Goal: Task Accomplishment & Management: Complete application form

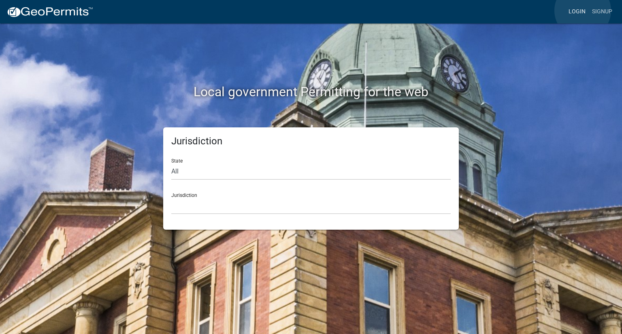
click at [582, 11] on link "Login" at bounding box center [576, 11] width 23 height 15
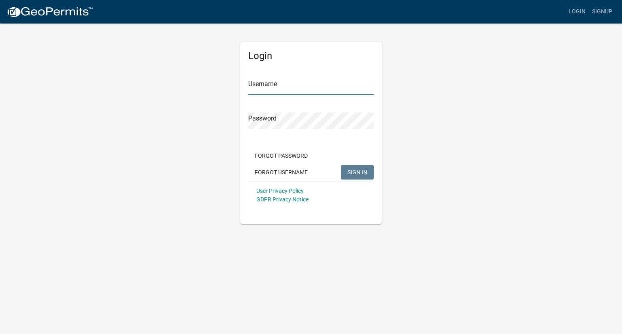
click at [341, 91] on input "Username" at bounding box center [310, 86] width 125 height 17
click at [605, 13] on link "Signup" at bounding box center [601, 11] width 27 height 15
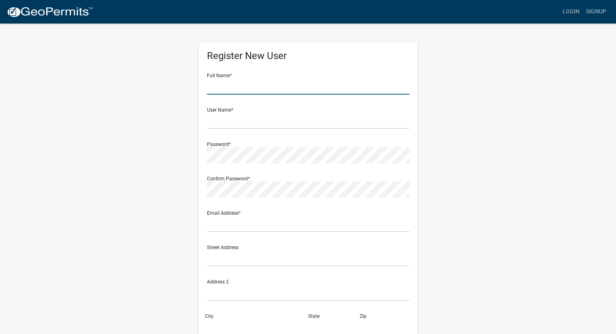
click at [310, 89] on input "text" at bounding box center [308, 86] width 202 height 17
type input "[PERSON_NAME]"
type input "1296 E 250 S"
type input "[GEOGRAPHIC_DATA]"
type input "[US_STATE]"
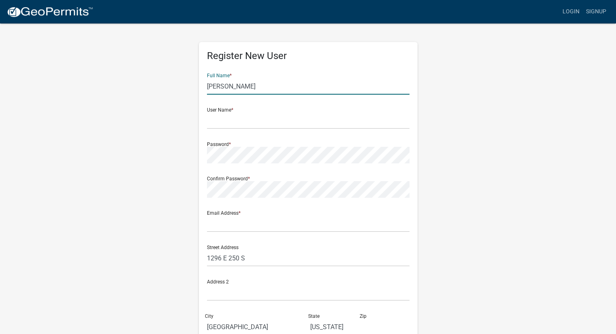
type input "46970"
type input "5745051955"
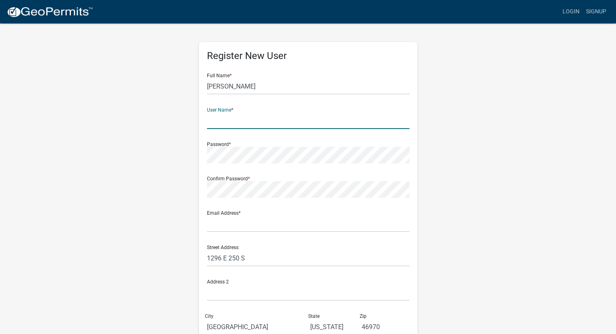
click at [300, 128] on input "text" at bounding box center [308, 121] width 202 height 17
type input "Kendsley"
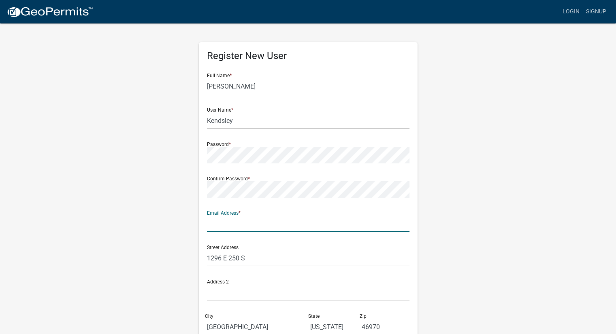
type input "a"
type input "[EMAIL_ADDRESS][DOMAIN_NAME]"
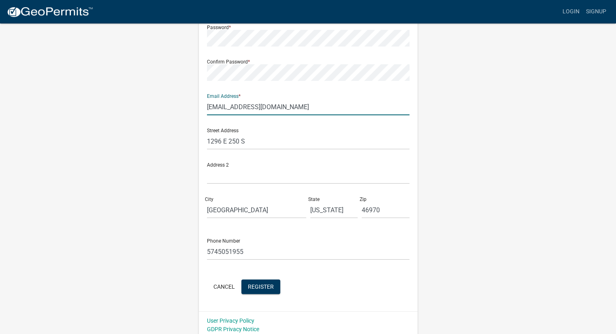
scroll to position [121, 0]
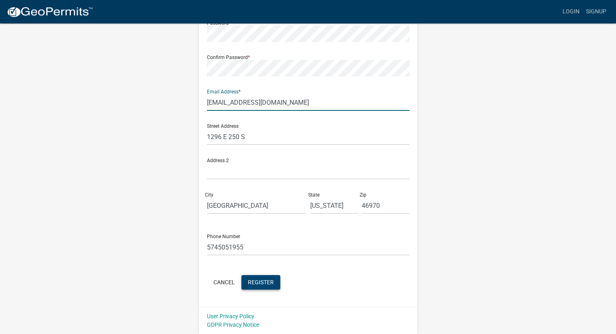
click at [261, 284] on span "Register" at bounding box center [261, 282] width 26 height 6
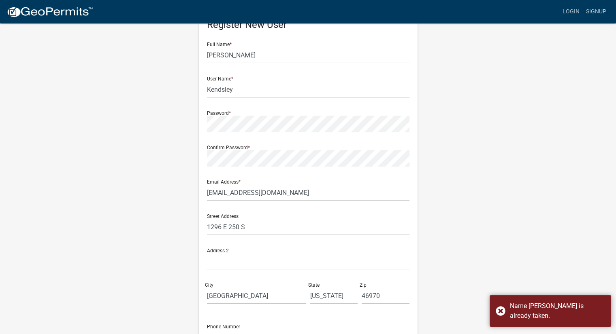
scroll to position [0, 0]
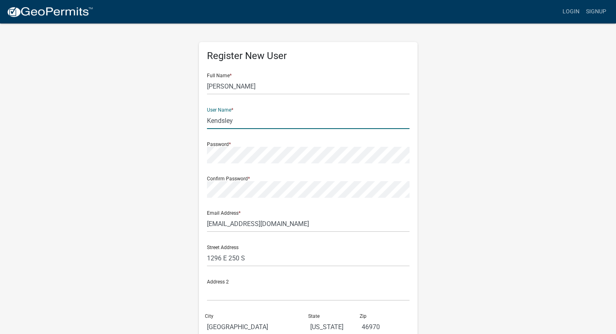
click at [218, 121] on input "Kendsley" at bounding box center [308, 121] width 202 height 17
click at [212, 120] on input "Kendsley" at bounding box center [308, 121] width 202 height 17
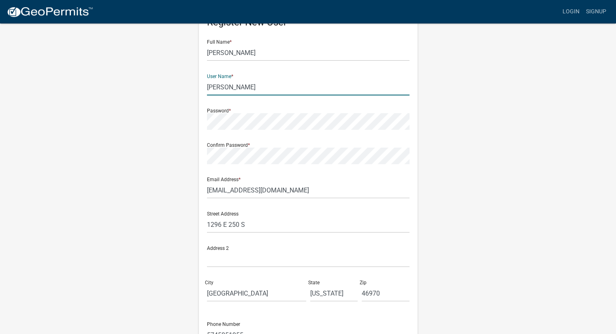
type input "[PERSON_NAME]"
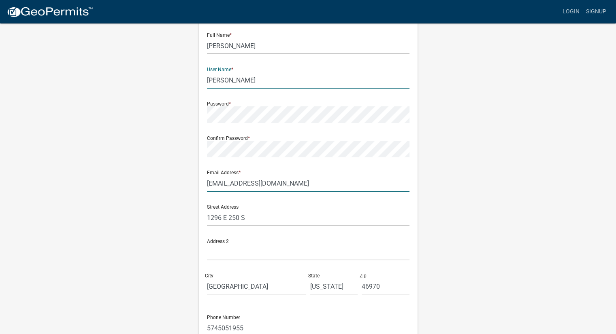
click at [399, 195] on form "Full Name * [PERSON_NAME] User Name * [PERSON_NAME] Password * Confirm Password…" at bounding box center [308, 199] width 202 height 346
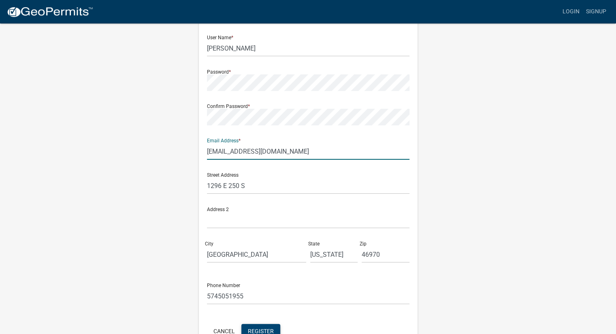
scroll to position [121, 0]
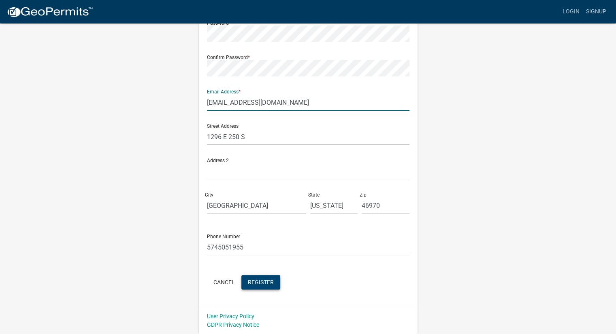
click at [257, 284] on span "Register" at bounding box center [261, 282] width 26 height 6
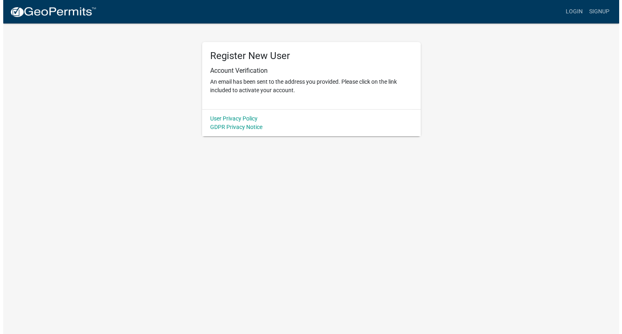
scroll to position [0, 0]
click at [74, 17] on img at bounding box center [49, 12] width 87 height 12
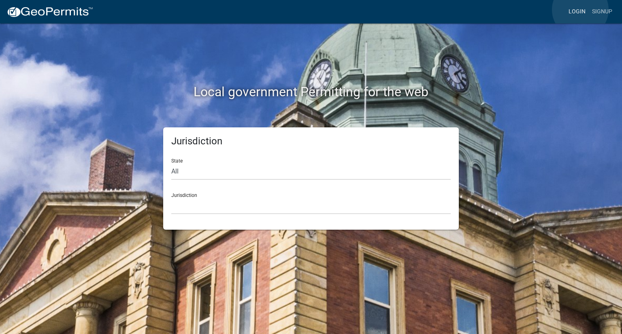
click at [580, 10] on link "Login" at bounding box center [576, 11] width 23 height 15
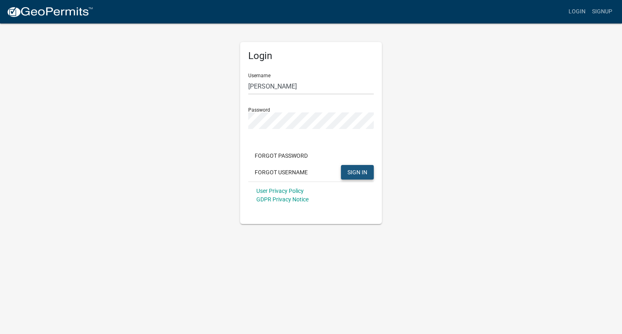
click at [359, 176] on button "SIGN IN" at bounding box center [357, 172] width 33 height 15
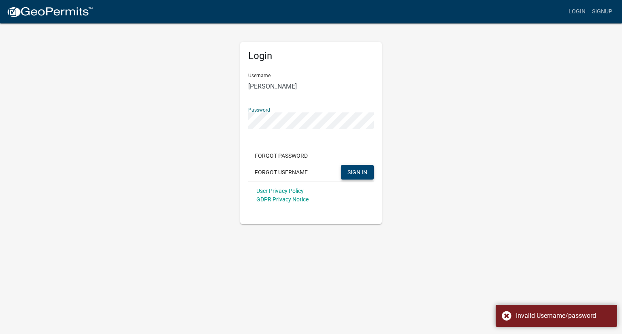
click at [353, 173] on span "SIGN IN" at bounding box center [357, 172] width 20 height 6
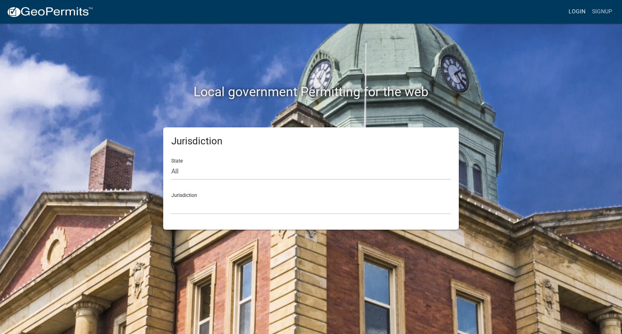
click at [572, 13] on link "Login" at bounding box center [576, 11] width 23 height 15
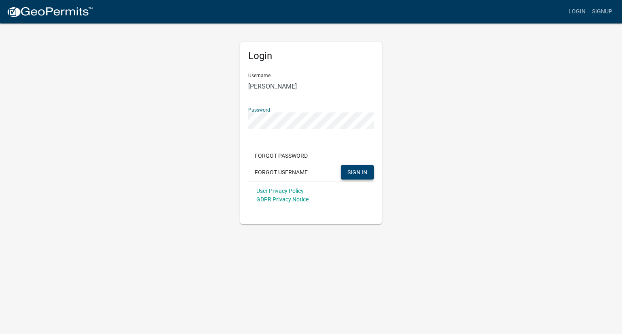
click at [356, 175] on span "SIGN IN" at bounding box center [357, 172] width 20 height 6
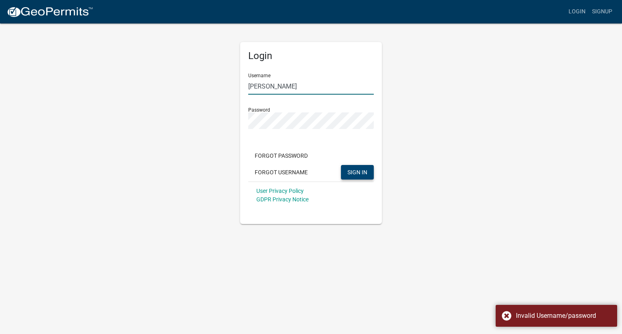
click at [255, 84] on input "[PERSON_NAME]" at bounding box center [310, 86] width 125 height 17
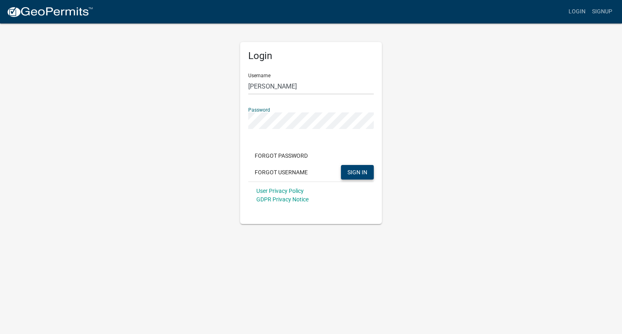
drag, startPoint x: 334, startPoint y: 112, endPoint x: 274, endPoint y: 140, distance: 65.7
click at [274, 141] on form "Username [PERSON_NAME] Password Forgot Password Forgot Username SIGN IN User Pr…" at bounding box center [310, 138] width 125 height 142
click at [359, 172] on span "SIGN IN" at bounding box center [357, 172] width 20 height 6
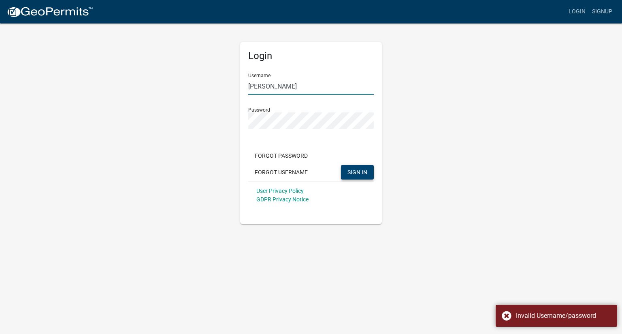
click at [322, 87] on input "[PERSON_NAME]" at bounding box center [310, 86] width 125 height 17
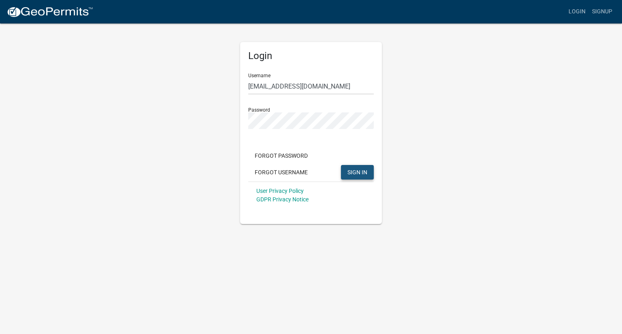
click at [363, 169] on button "SIGN IN" at bounding box center [357, 172] width 33 height 15
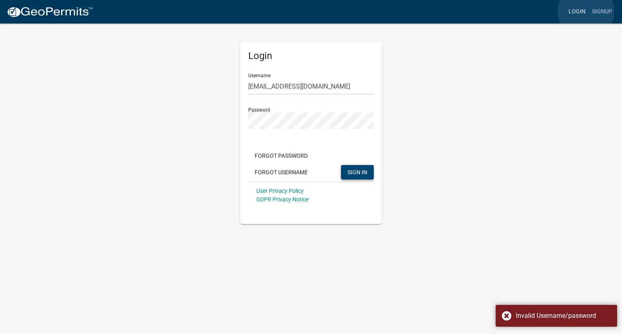
click at [586, 11] on link "Login" at bounding box center [576, 11] width 23 height 15
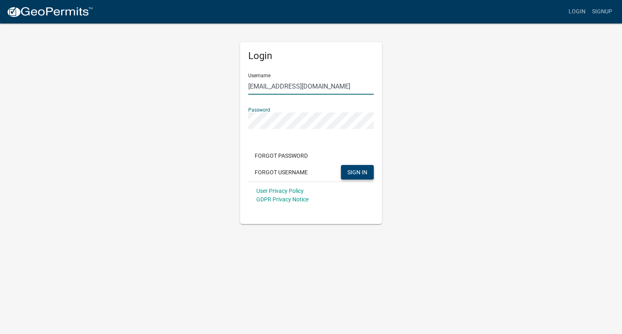
click at [325, 88] on input "[EMAIL_ADDRESS][DOMAIN_NAME]" at bounding box center [310, 86] width 125 height 17
click at [310, 130] on form "Username KAM Password Forgot Password Forgot Username SIGN IN User Privacy Poli…" at bounding box center [310, 138] width 125 height 142
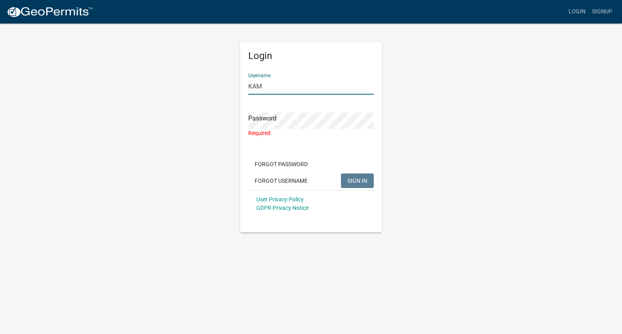
click at [292, 91] on input "KAM" at bounding box center [310, 86] width 125 height 17
click at [291, 90] on input "KAM" at bounding box center [310, 86] width 125 height 17
type input "K"
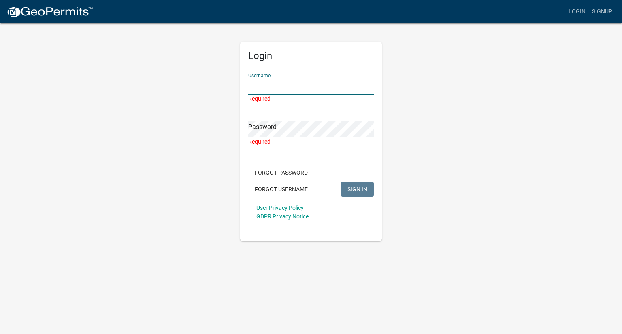
click at [283, 85] on input "Username" at bounding box center [310, 86] width 125 height 17
paste input "[PERSON_NAME]"
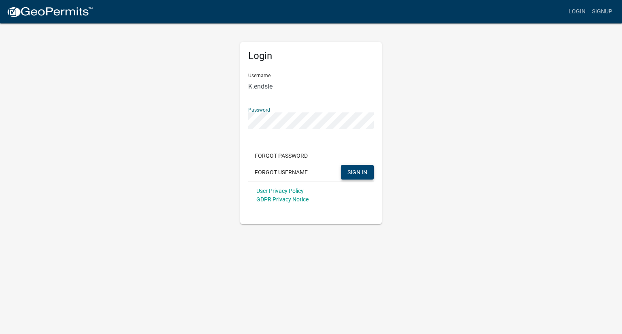
click at [342, 215] on div "Login Username [PERSON_NAME]endsle Password Forgot Password Forgot Username SIG…" at bounding box center [311, 133] width 142 height 182
click at [361, 170] on span "SIGN IN" at bounding box center [357, 172] width 20 height 6
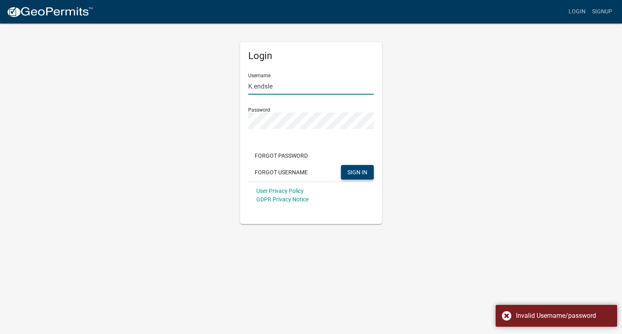
click at [287, 88] on input "K.endsle" at bounding box center [310, 86] width 125 height 17
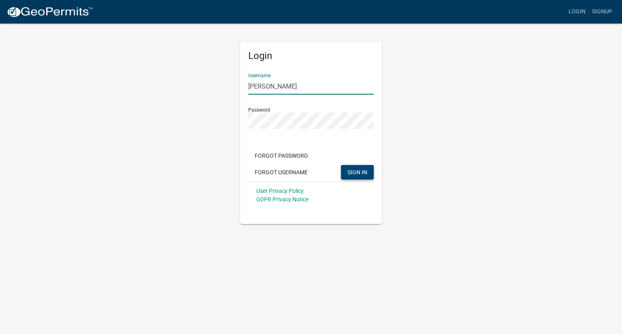
type input "[PERSON_NAME]"
click at [355, 171] on span "SIGN IN" at bounding box center [357, 172] width 20 height 6
click at [217, 123] on div "Login Username [PERSON_NAME] Password Forgot Password Forgot Username SIGN IN U…" at bounding box center [310, 124] width 461 height 202
click at [353, 170] on span "SIGN IN" at bounding box center [357, 172] width 20 height 6
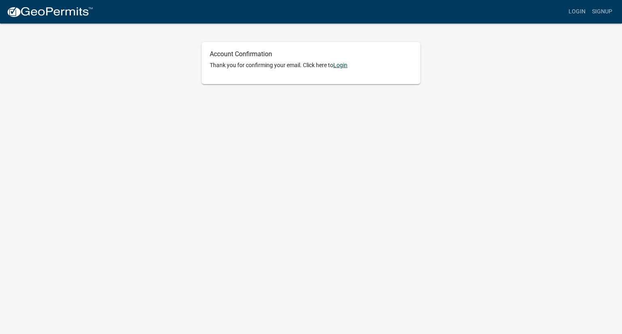
click at [344, 66] on link "Login" at bounding box center [340, 65] width 14 height 6
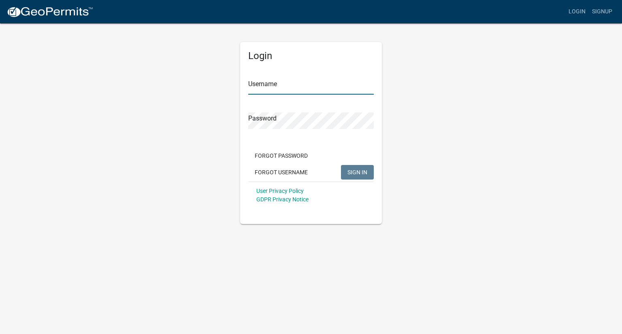
type input "[PERSON_NAME]"
click at [358, 168] on button "SIGN IN" at bounding box center [357, 172] width 33 height 15
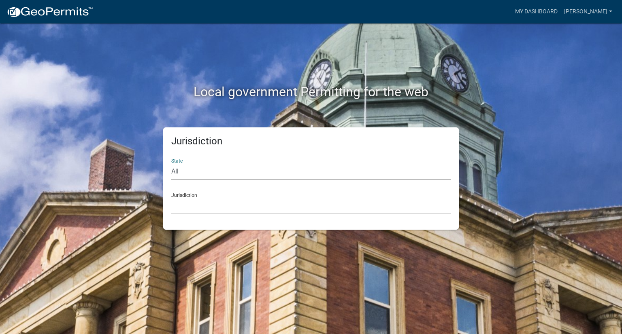
click at [196, 170] on select "All Colorado Georgia Indiana Iowa Kansas Minnesota Ohio South Carolina Wisconsin" at bounding box center [310, 172] width 279 height 17
click at [171, 164] on select "All Colorado Georgia Indiana Iowa Kansas Minnesota Ohio South Carolina Wisconsin" at bounding box center [310, 172] width 279 height 17
click at [202, 179] on select "All Colorado Georgia Indiana Iowa Kansas Minnesota Ohio South Carolina Wisconsin" at bounding box center [310, 172] width 279 height 17
select select "[US_STATE]"
click at [171, 164] on select "All Colorado Georgia Indiana Iowa Kansas Minnesota Ohio South Carolina Wisconsin" at bounding box center [310, 172] width 279 height 17
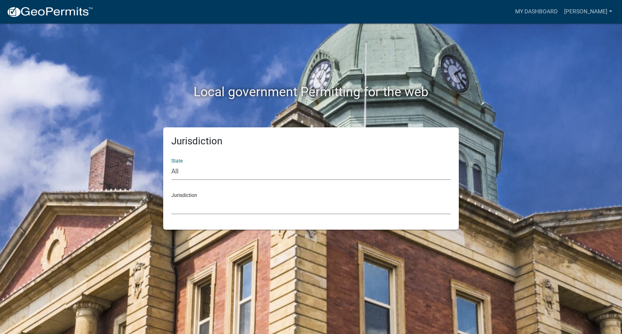
click at [198, 211] on select "City of Charlestown, Indiana City of Jeffersonville, Indiana City of Logansport…" at bounding box center [310, 206] width 279 height 17
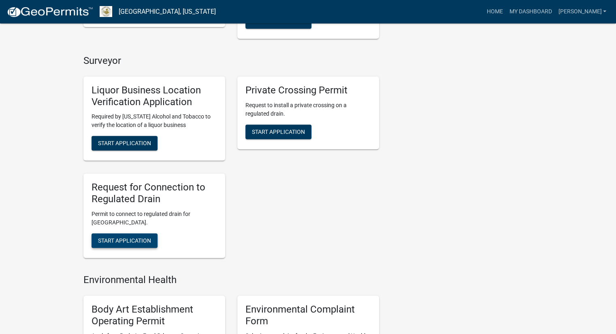
scroll to position [324, 0]
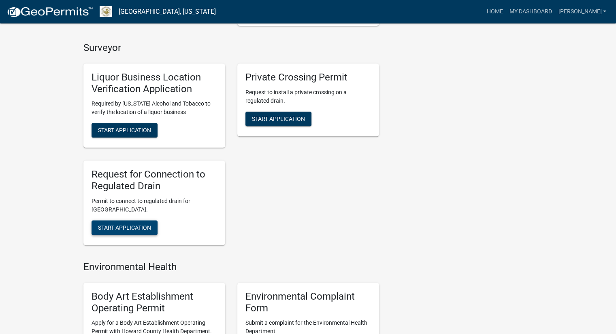
click at [142, 229] on span "Start Application" at bounding box center [124, 228] width 53 height 6
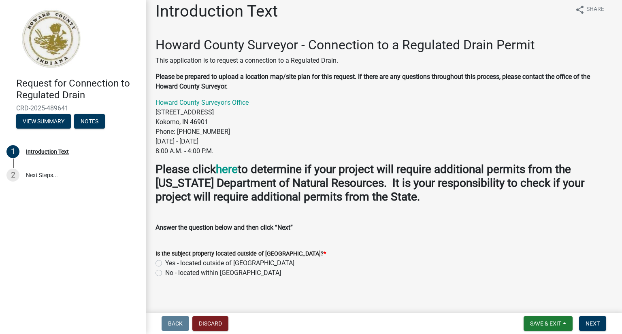
scroll to position [15, 0]
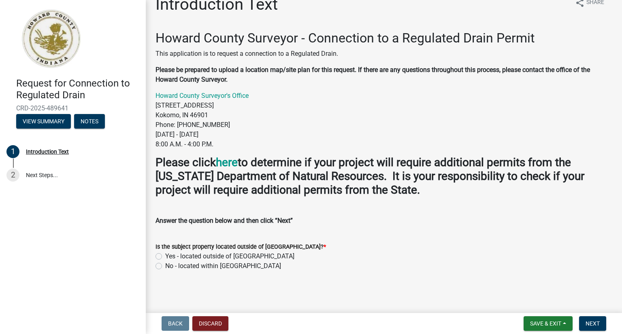
click at [165, 266] on label "No - located within Howard County" at bounding box center [223, 266] width 116 height 10
click at [165, 266] on input "No - located within Howard County" at bounding box center [167, 263] width 5 height 5
radio input "true"
click at [596, 322] on span "Next" at bounding box center [592, 324] width 14 height 6
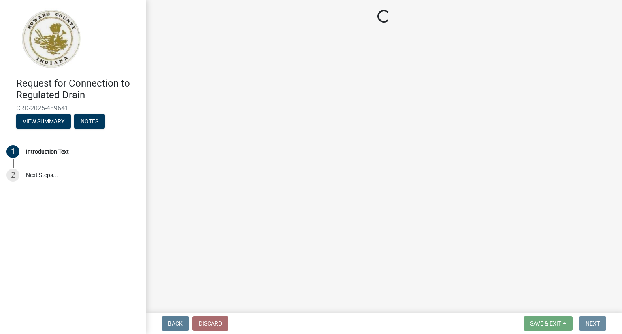
scroll to position [0, 0]
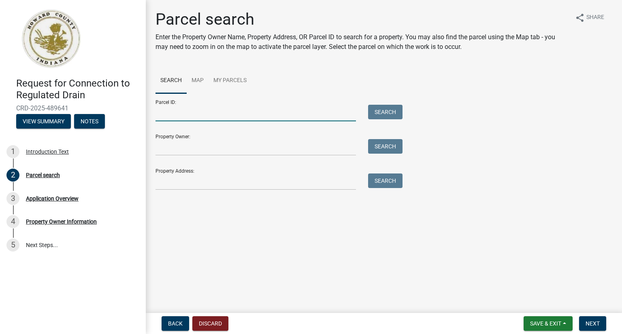
drag, startPoint x: 196, startPoint y: 114, endPoint x: 200, endPoint y: 113, distance: 4.6
click at [196, 115] on input "Parcel ID:" at bounding box center [255, 113] width 200 height 17
type input "34-04-02-300-000-022"
click at [382, 107] on button "Search" at bounding box center [385, 112] width 34 height 15
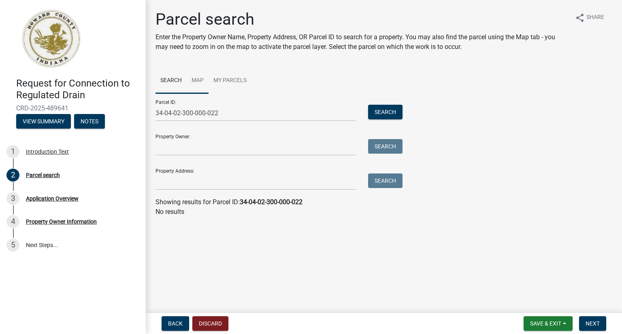
click at [198, 81] on link "Map" at bounding box center [198, 81] width 22 height 26
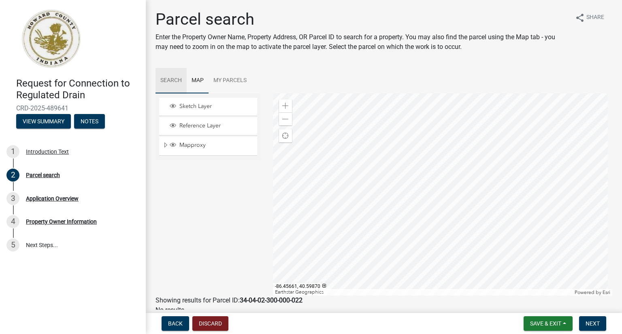
click at [167, 80] on link "Search" at bounding box center [170, 81] width 31 height 26
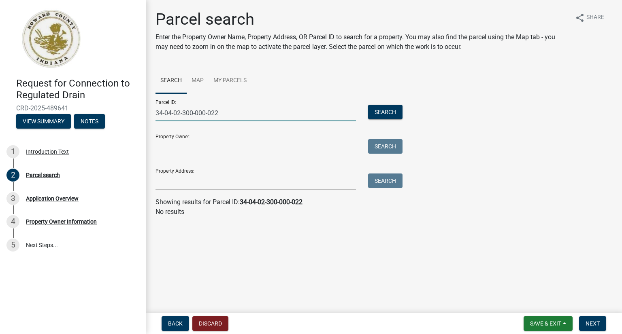
click at [195, 114] on input "34-04-02-300-000-022" at bounding box center [255, 113] width 200 height 17
type input "34-04-02-300-003.000-022"
click at [387, 115] on button "Search" at bounding box center [385, 112] width 34 height 15
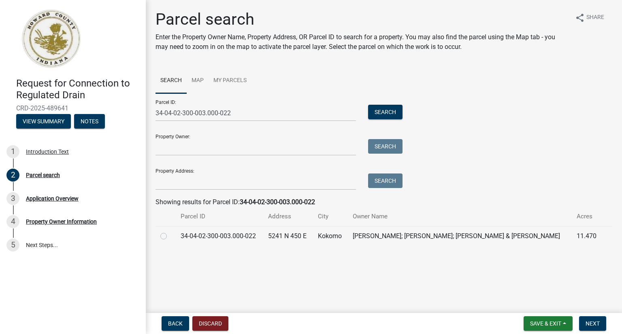
click at [408, 236] on td "Bender, Sarah Jane; Rich, Bryan D; Rich, Nathan H & Bailey, Melinda K" at bounding box center [460, 236] width 224 height 20
click at [170, 232] on label at bounding box center [170, 232] width 0 height 0
click at [170, 237] on input "radio" at bounding box center [172, 234] width 5 height 5
radio input "true"
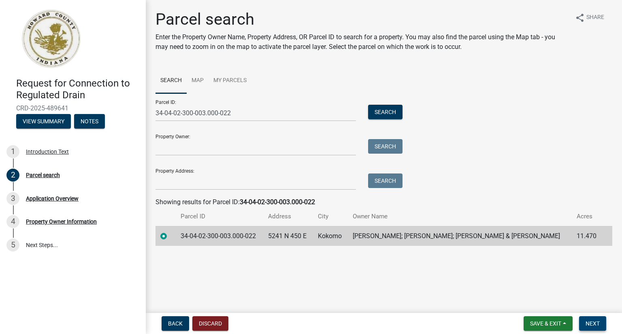
click at [587, 322] on span "Next" at bounding box center [592, 324] width 14 height 6
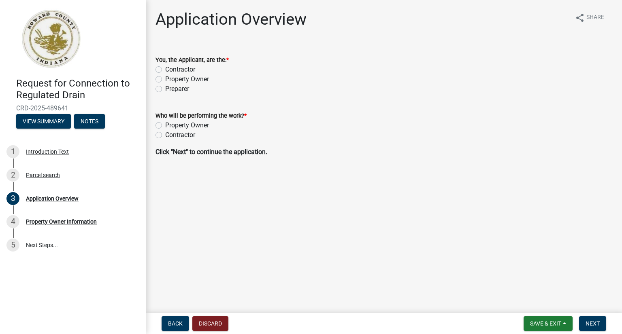
drag, startPoint x: 159, startPoint y: 89, endPoint x: 173, endPoint y: 90, distance: 14.2
click at [165, 89] on label "Preparer" at bounding box center [177, 89] width 24 height 10
click at [165, 89] on input "Preparer" at bounding box center [167, 86] width 5 height 5
radio input "true"
click at [165, 136] on label "Contractor" at bounding box center [180, 135] width 30 height 10
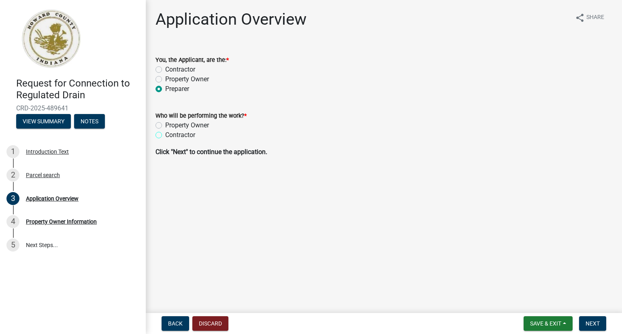
click at [165, 136] on input "Contractor" at bounding box center [167, 132] width 5 height 5
radio input "true"
click at [588, 323] on span "Next" at bounding box center [592, 324] width 14 height 6
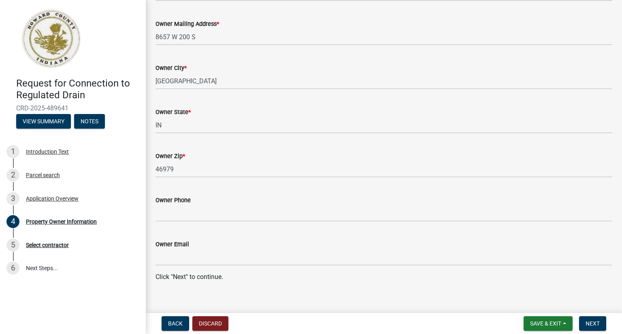
scroll to position [110, 0]
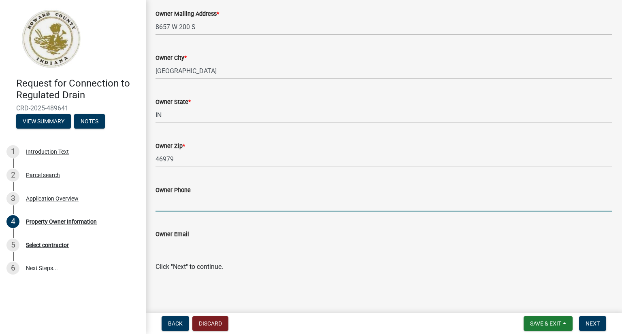
click at [187, 204] on input "Owner Phone" at bounding box center [383, 203] width 457 height 17
type input "765-863-1000"
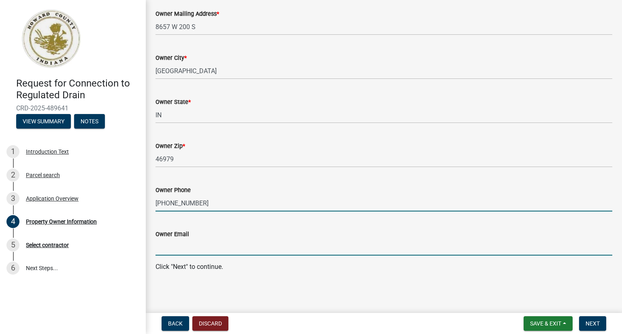
click at [222, 249] on input "Owner Email" at bounding box center [383, 247] width 457 height 17
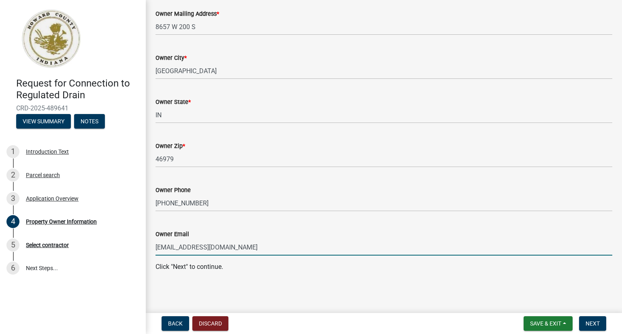
type input "oniondog@gmail.com"
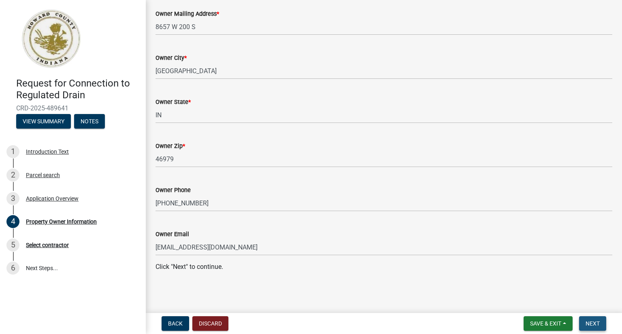
click at [594, 323] on span "Next" at bounding box center [592, 324] width 14 height 6
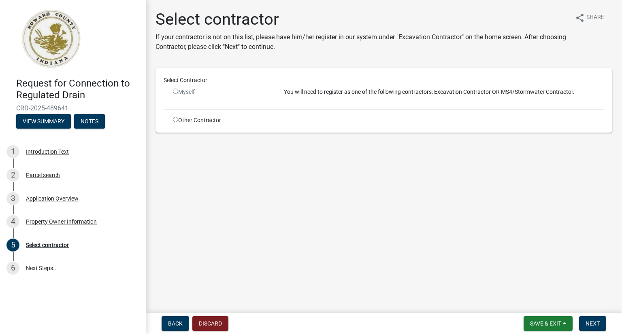
click at [176, 117] on input "radio" at bounding box center [175, 119] width 5 height 5
radio input "true"
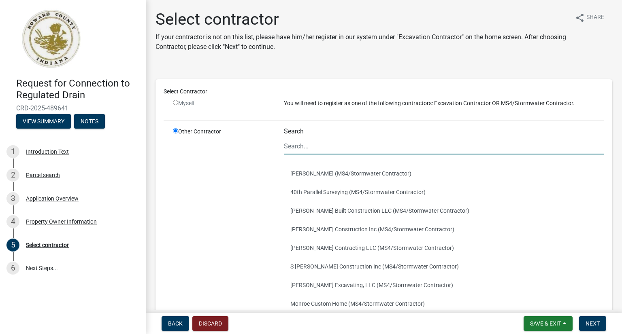
click at [325, 148] on input "Search" at bounding box center [444, 146] width 320 height 17
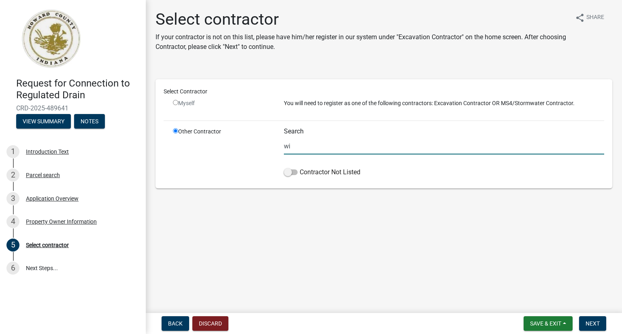
type input "w"
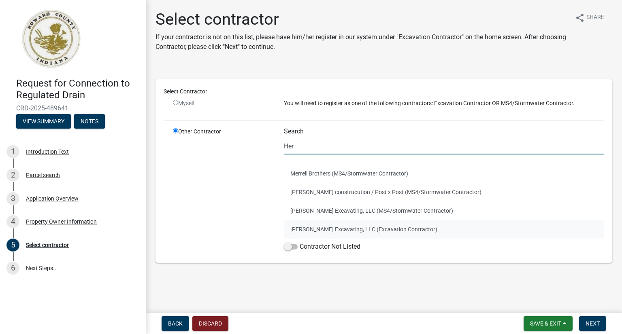
type input "Her"
click at [381, 229] on button "Herschberger Excavating, LLC (Excavation Contractor)" at bounding box center [444, 229] width 320 height 19
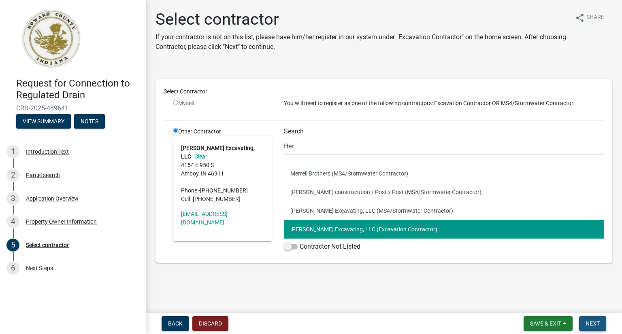
click at [597, 322] on span "Next" at bounding box center [592, 324] width 14 height 6
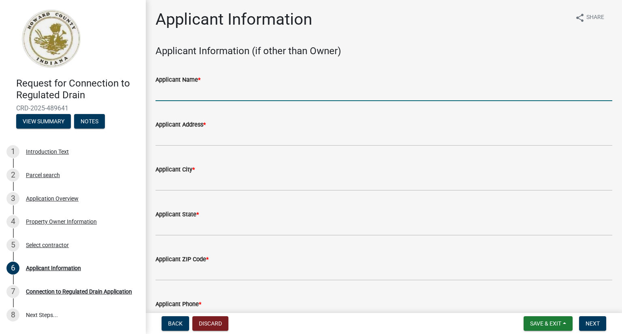
drag, startPoint x: 184, startPoint y: 90, endPoint x: 191, endPoint y: 91, distance: 7.7
click at [184, 90] on input "Applicant Name *" at bounding box center [383, 93] width 457 height 17
type input "KAM Septic Design"
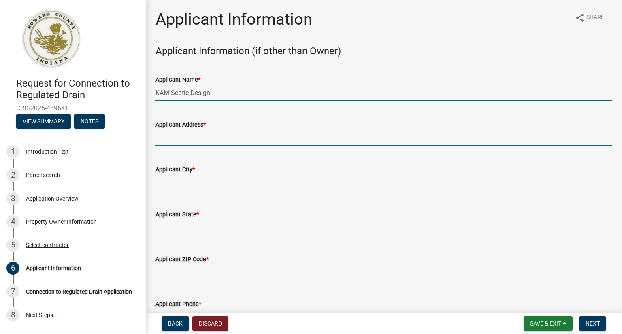
click at [215, 137] on input "Applicant Address *" at bounding box center [383, 138] width 457 height 17
type input "1296 E 250 S"
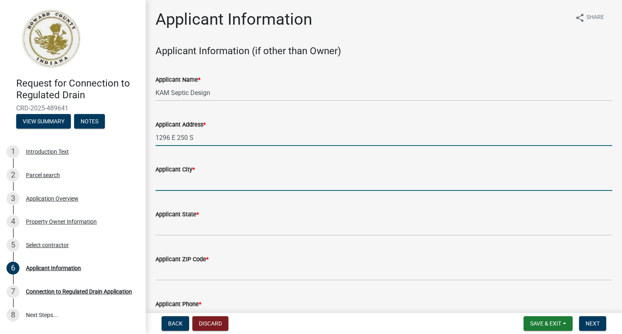
type input "[GEOGRAPHIC_DATA]"
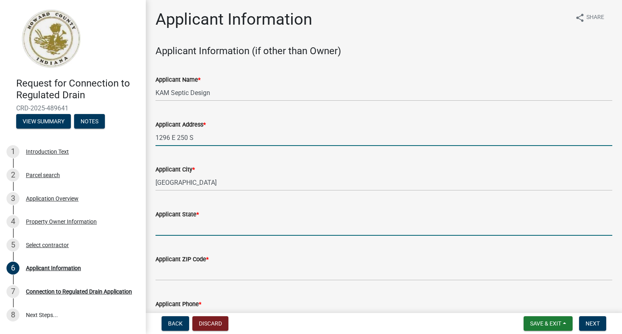
type input "[US_STATE]"
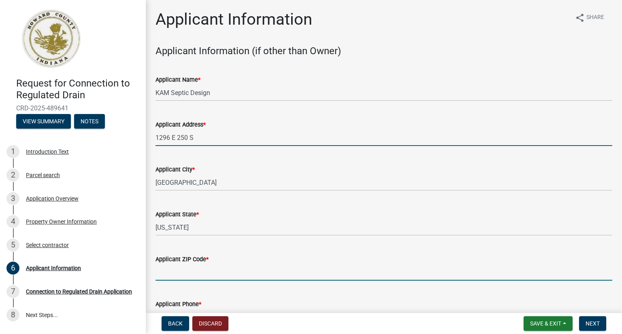
type input "46970"
type input "5745051955"
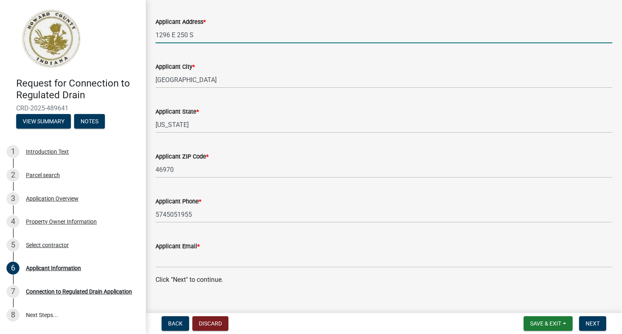
scroll to position [116, 0]
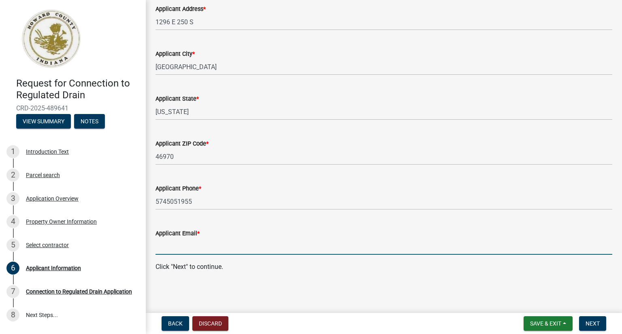
click at [242, 247] on input "Applicant Email *" at bounding box center [383, 246] width 457 height 17
type input "[EMAIL_ADDRESS][DOMAIN_NAME]"
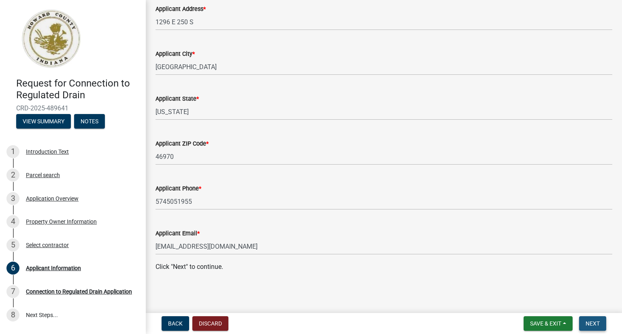
click at [596, 326] on span "Next" at bounding box center [592, 324] width 14 height 6
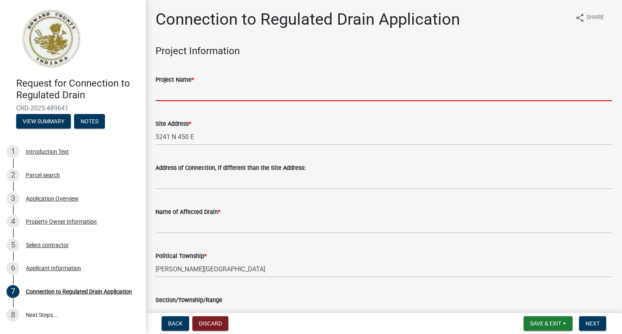
click at [205, 93] on input "Project Name *" at bounding box center [383, 93] width 457 height 17
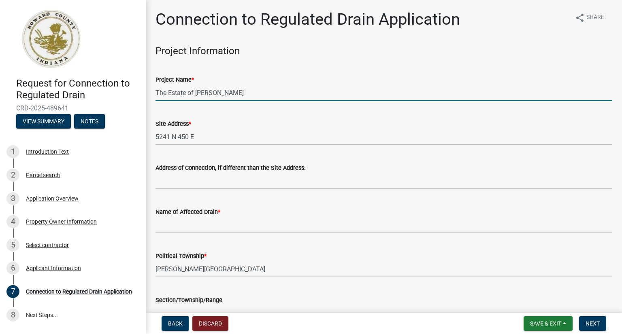
type input "The Estate of Mary Lou Rich"
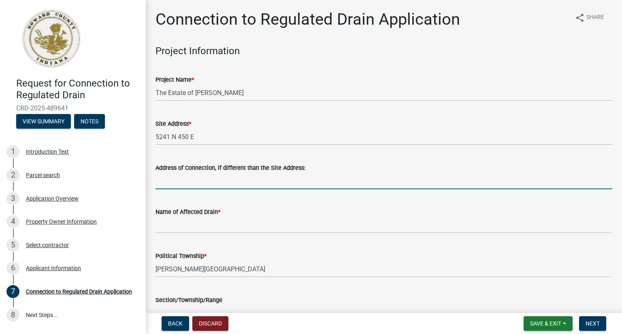
click at [214, 185] on input "Address of Connection, if different than the Site Address:" at bounding box center [383, 181] width 457 height 17
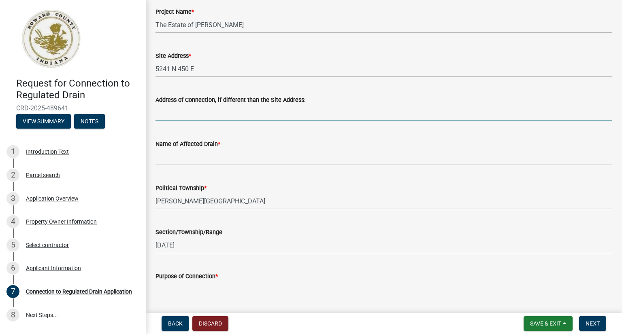
scroll to position [81, 0]
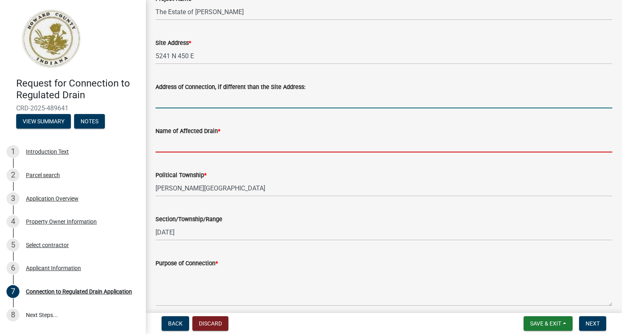
click at [210, 147] on input "Name of Affected Drain *" at bounding box center [383, 144] width 457 height 17
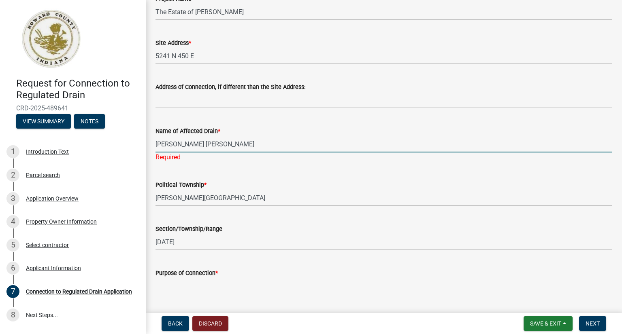
type input "Troyer Metz"
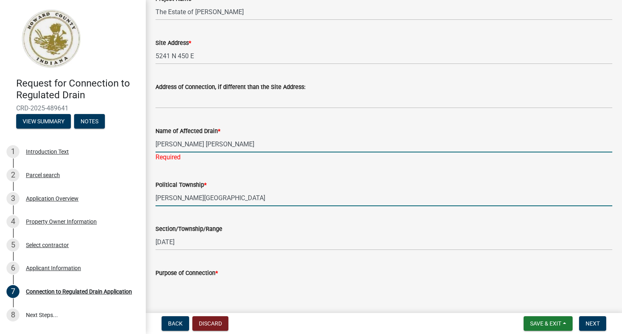
click at [213, 199] on wm-data-entity-input "Political Township * Howard Township" at bounding box center [383, 191] width 457 height 44
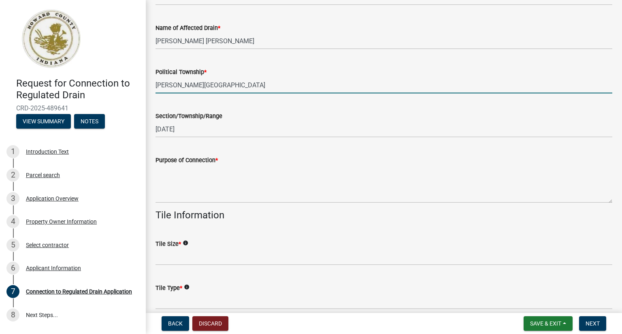
scroll to position [202, 0]
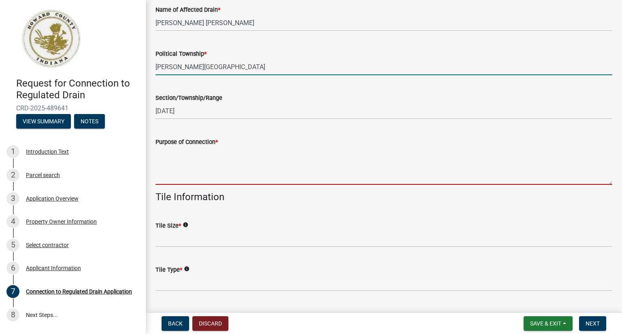
click at [210, 174] on textarea "Purpose of Connection *" at bounding box center [383, 166] width 457 height 38
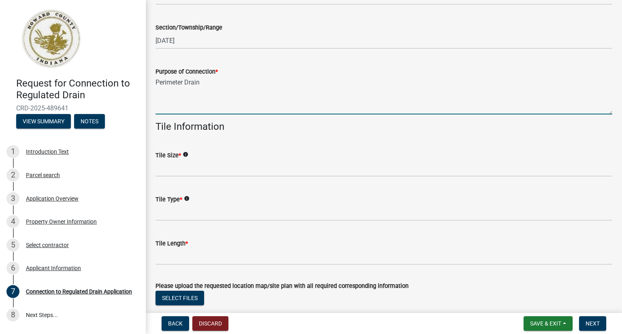
scroll to position [283, 0]
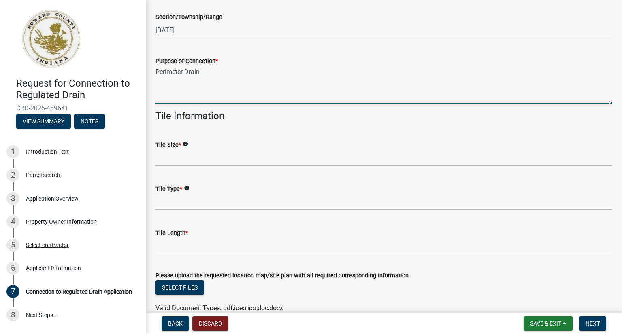
type textarea "Perimeter Drain"
click at [202, 159] on input "Tile Size *" at bounding box center [383, 158] width 457 height 17
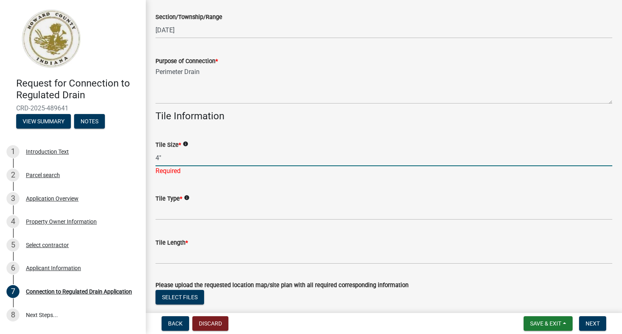
type input "4""
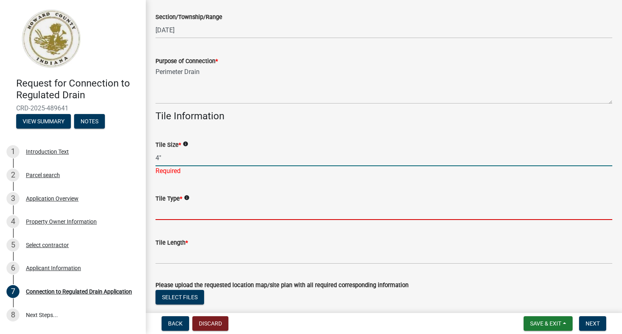
click at [225, 212] on wm-data-entity-input "Tile Type * info" at bounding box center [383, 205] width 457 height 44
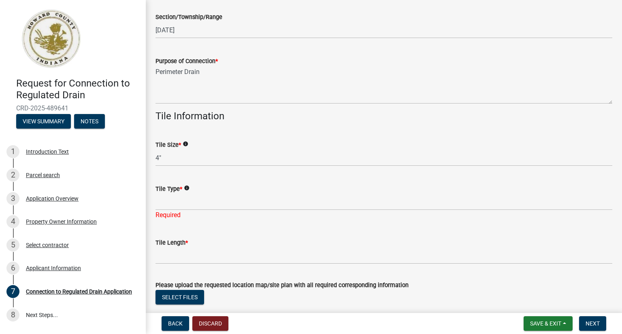
click at [187, 187] on icon "info" at bounding box center [187, 188] width 6 height 6
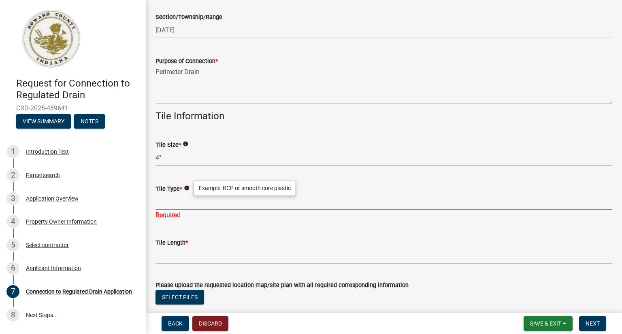
click at [181, 204] on input "Tile Type *" at bounding box center [383, 202] width 457 height 17
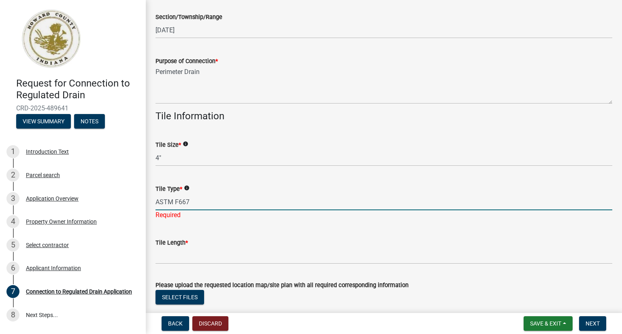
click at [189, 186] on icon "info" at bounding box center [187, 188] width 6 height 6
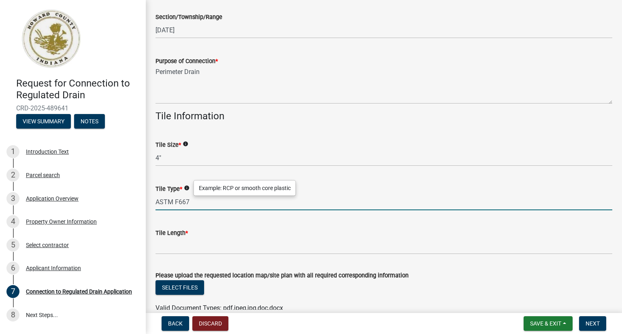
click at [201, 204] on input "ASTM F667" at bounding box center [383, 202] width 457 height 17
type input "ASTM F667 Singlewall Perforated Pipe"
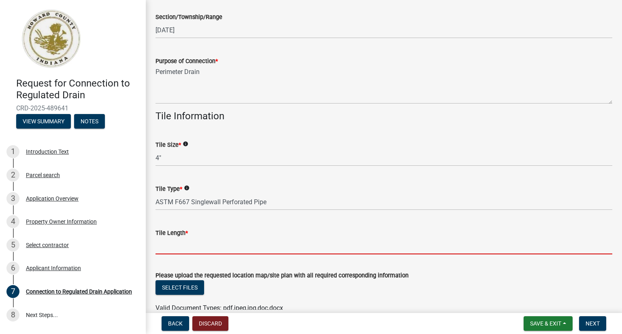
click at [262, 250] on input "Tile Length *" at bounding box center [383, 246] width 457 height 17
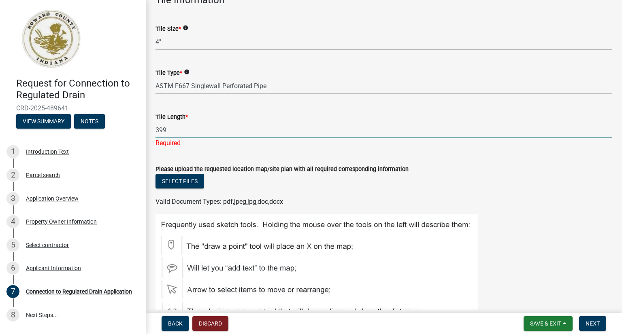
scroll to position [405, 0]
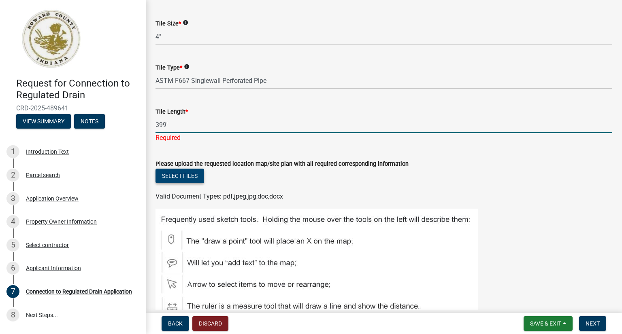
type input "399'"
click at [183, 175] on div "Select files" at bounding box center [383, 177] width 457 height 17
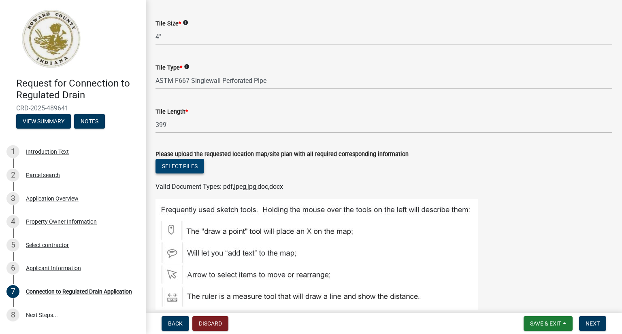
click at [175, 167] on button "Select files" at bounding box center [179, 166] width 49 height 15
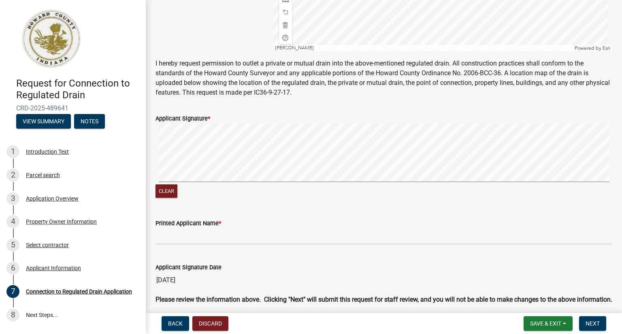
scroll to position [931, 0]
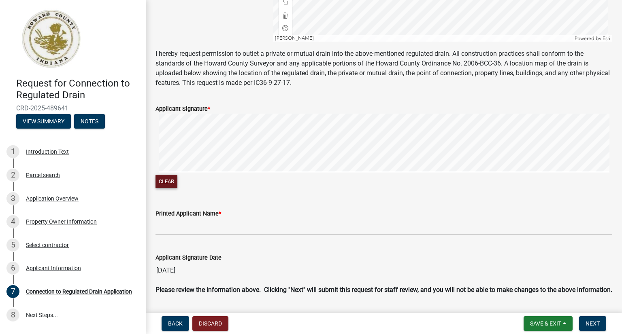
click at [166, 181] on button "Clear" at bounding box center [166, 181] width 22 height 13
click at [176, 184] on button "Clear" at bounding box center [166, 181] width 22 height 13
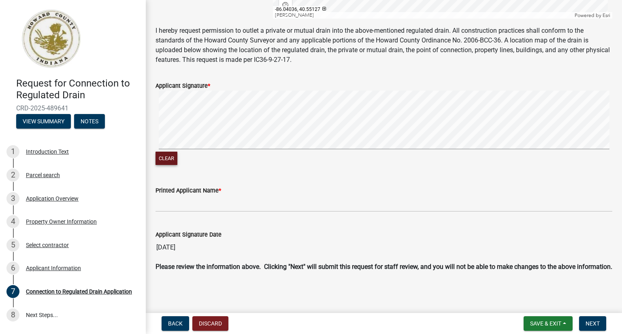
scroll to position [963, 0]
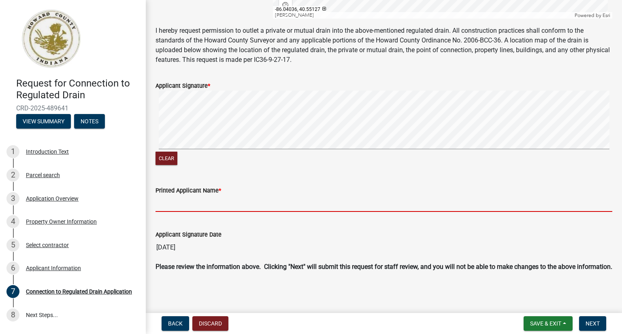
click at [199, 195] on input "Printed Applicant Name *" at bounding box center [383, 203] width 457 height 17
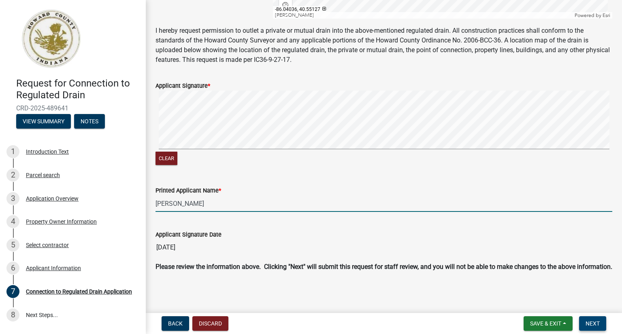
type input "[PERSON_NAME]"
click at [599, 326] on button "Next" at bounding box center [592, 324] width 27 height 15
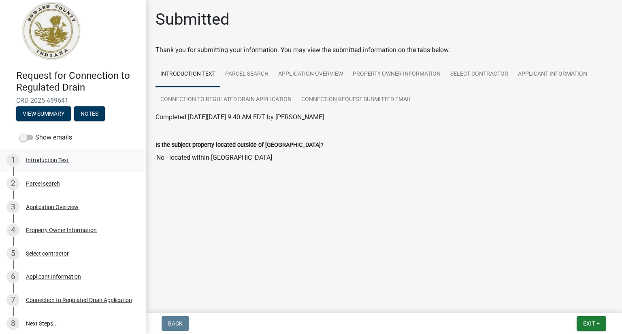
scroll to position [12, 0]
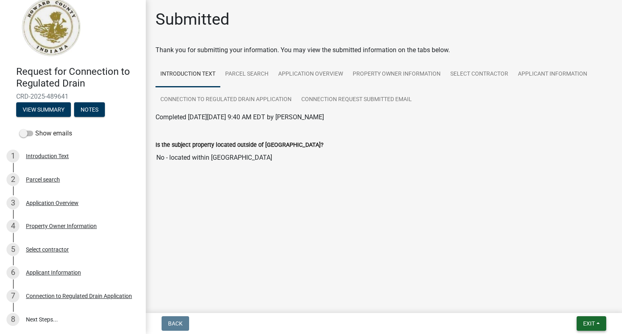
click at [589, 321] on span "Exit" at bounding box center [589, 324] width 12 height 6
click at [559, 300] on button "Save & Exit" at bounding box center [574, 302] width 65 height 19
